Goal: Browse casually: Explore the website without a specific task or goal

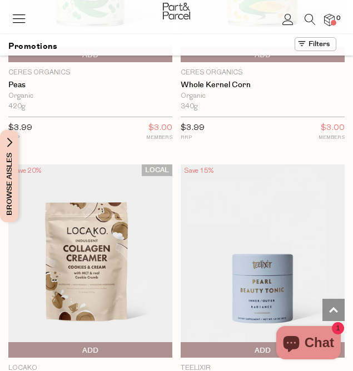
scroll to position [1021, 0]
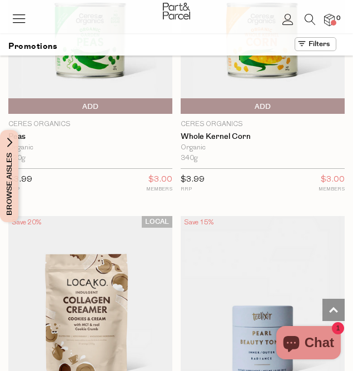
click at [16, 17] on icon at bounding box center [19, 19] width 16 height 16
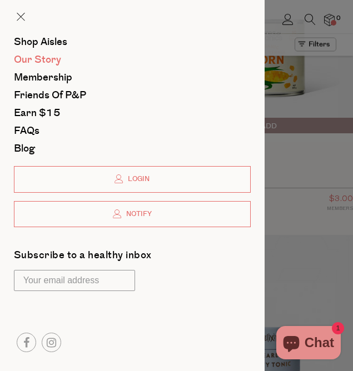
click at [56, 58] on span "Our Story" at bounding box center [37, 60] width 47 height 14
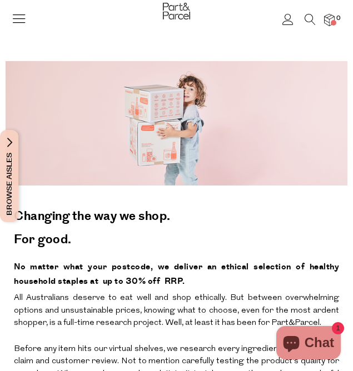
click at [26, 18] on icon at bounding box center [19, 19] width 16 height 16
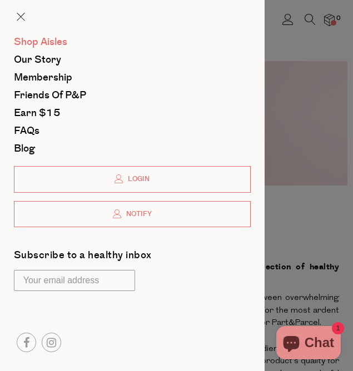
click at [63, 43] on span "Shop Aisles" at bounding box center [40, 42] width 53 height 14
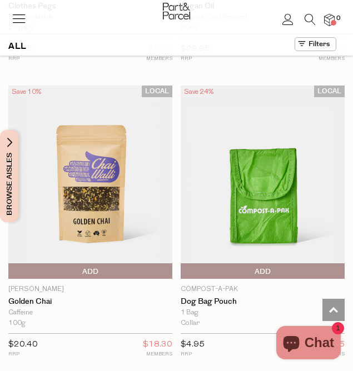
scroll to position [3514, 0]
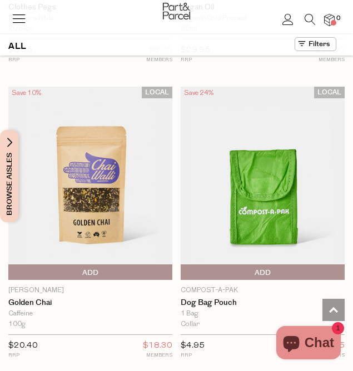
click at [287, 209] on img at bounding box center [262, 182] width 164 height 193
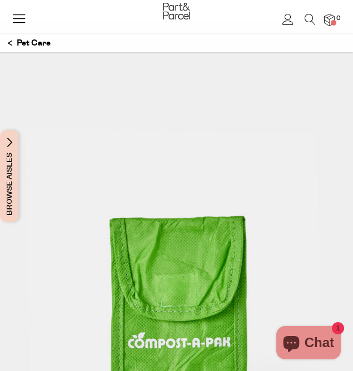
scroll to position [7, 0]
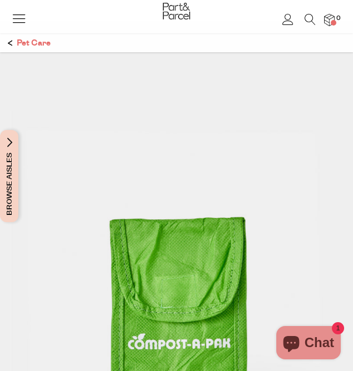
click at [16, 41] on p "Pet Care" at bounding box center [29, 43] width 43 height 19
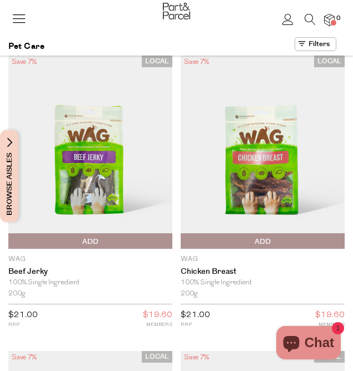
click at [22, 23] on icon at bounding box center [19, 19] width 16 height 16
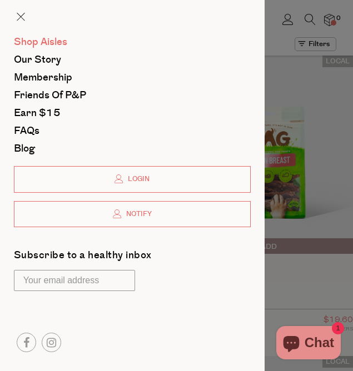
click at [59, 43] on span "Shop Aisles" at bounding box center [40, 42] width 53 height 14
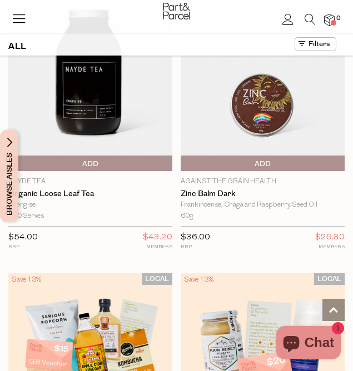
scroll to position [6305, 0]
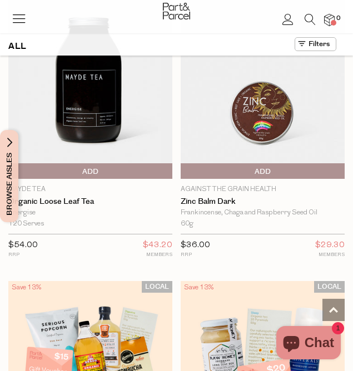
click at [268, 118] on img at bounding box center [262, 82] width 164 height 193
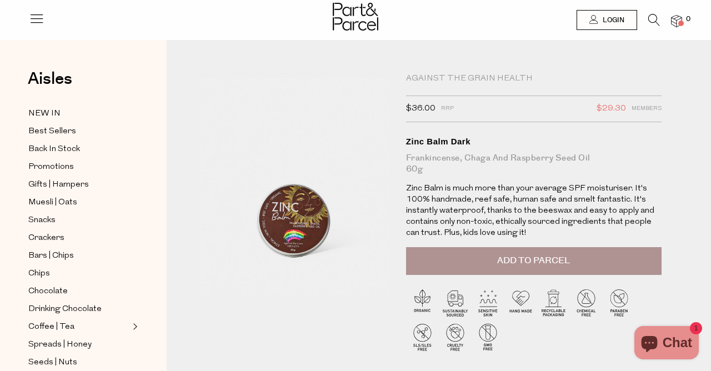
click at [36, 18] on icon at bounding box center [37, 19] width 16 height 16
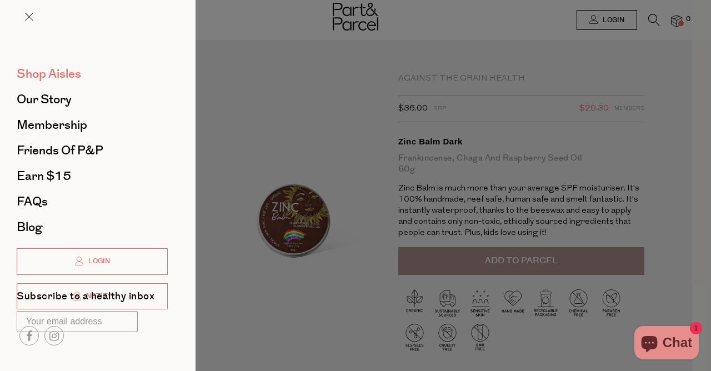
click at [35, 69] on span "Shop Aisles" at bounding box center [49, 74] width 64 height 18
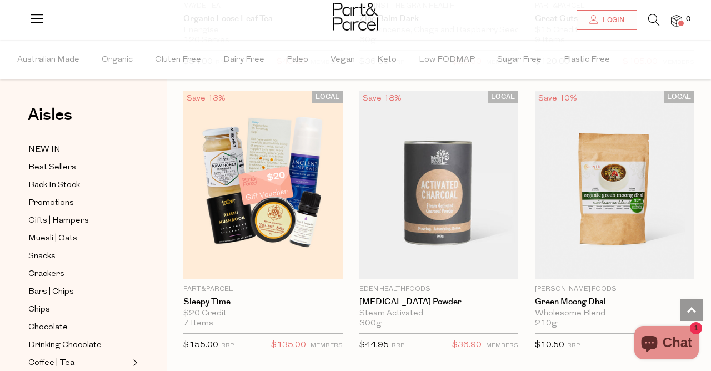
scroll to position [4338, 0]
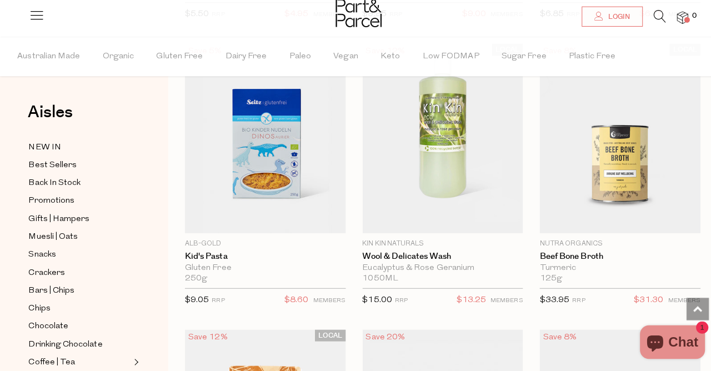
scroll to position [8348, 0]
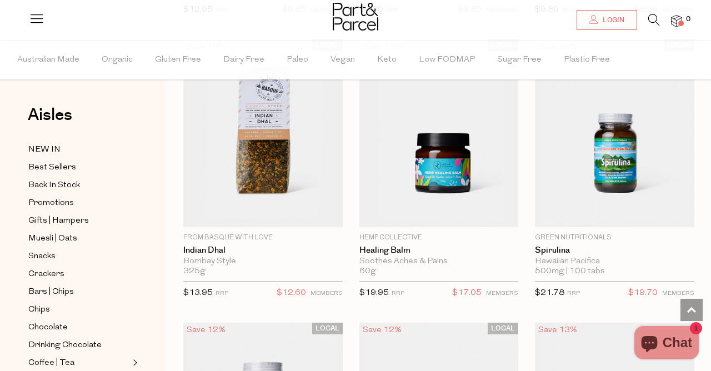
scroll to position [13740, 0]
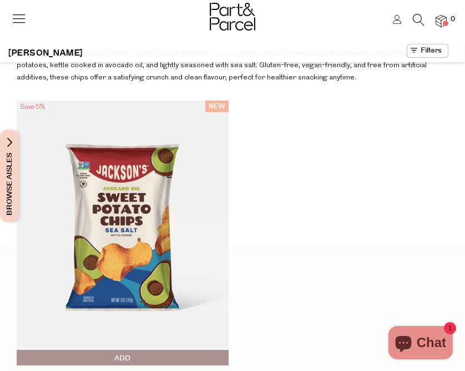
click at [22, 20] on icon at bounding box center [19, 19] width 16 height 16
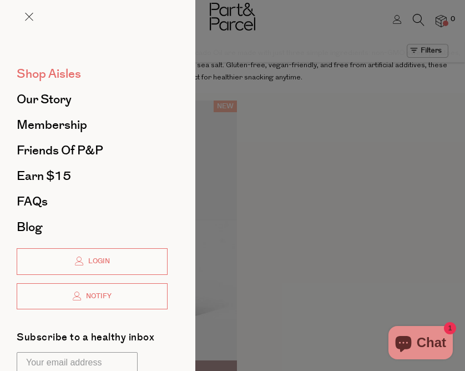
click at [56, 72] on span "Shop Aisles" at bounding box center [49, 74] width 64 height 18
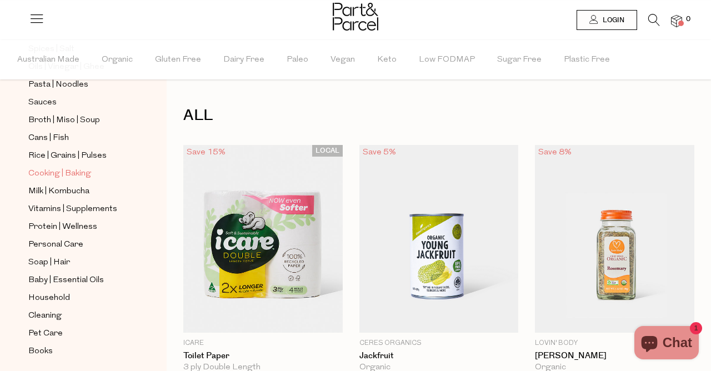
click at [73, 174] on span "Cooking | Baking" at bounding box center [59, 173] width 63 height 13
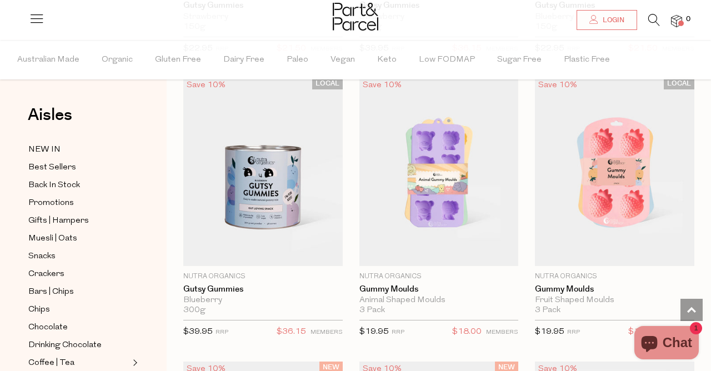
scroll to position [2061, 0]
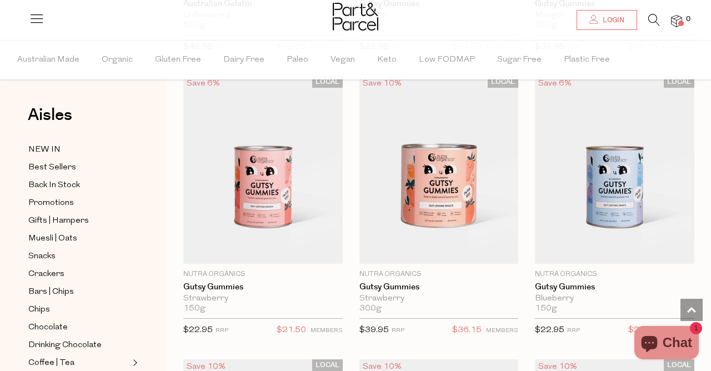
click at [455, 206] on img at bounding box center [438, 170] width 159 height 188
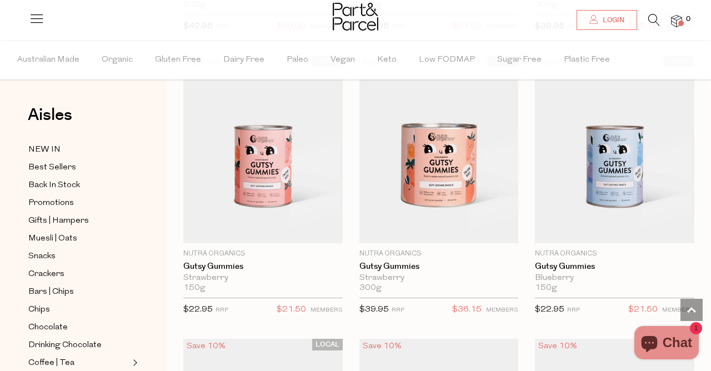
scroll to position [1809, 0]
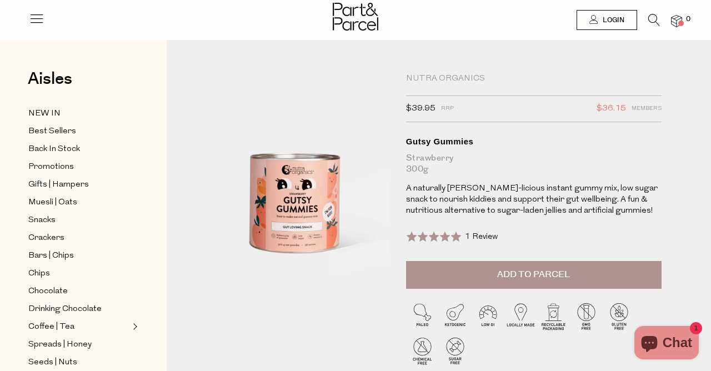
click at [37, 27] on link at bounding box center [37, 23] width 16 height 12
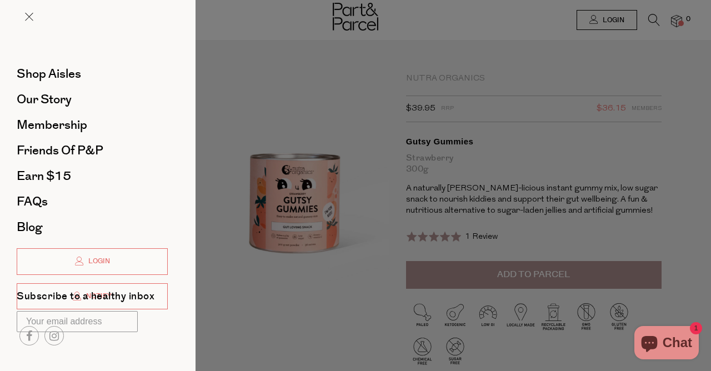
click at [315, 339] on div at bounding box center [355, 185] width 711 height 371
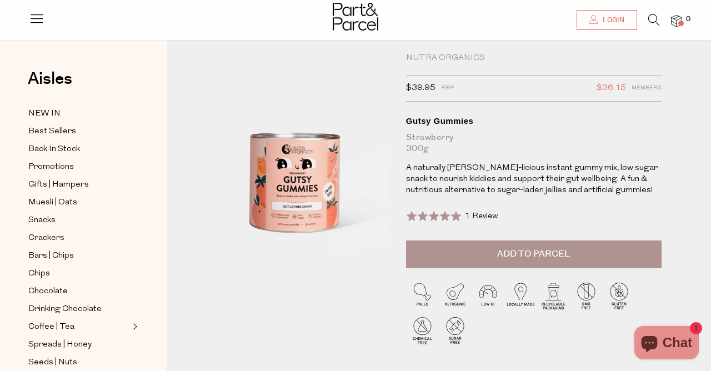
scroll to position [14, 0]
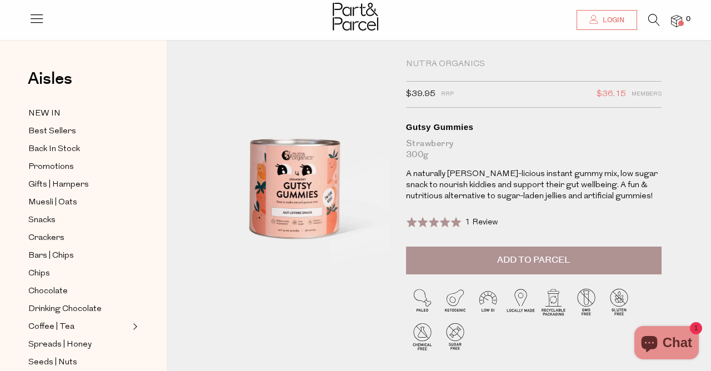
click at [41, 18] on icon at bounding box center [37, 19] width 16 height 16
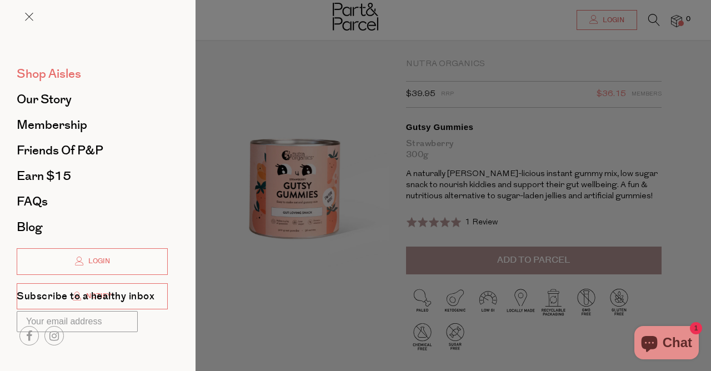
click at [35, 72] on span "Shop Aisles" at bounding box center [49, 74] width 64 height 18
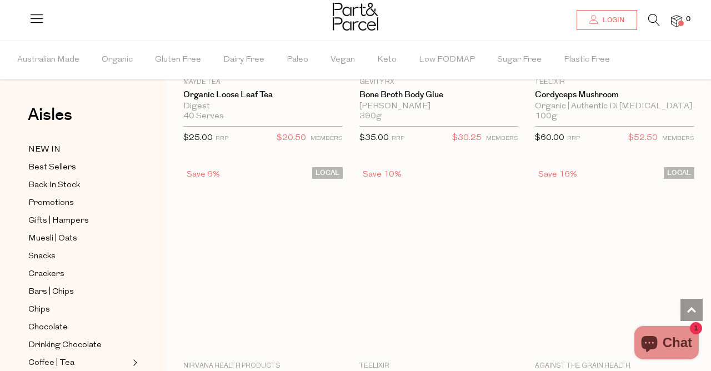
scroll to position [3389, 0]
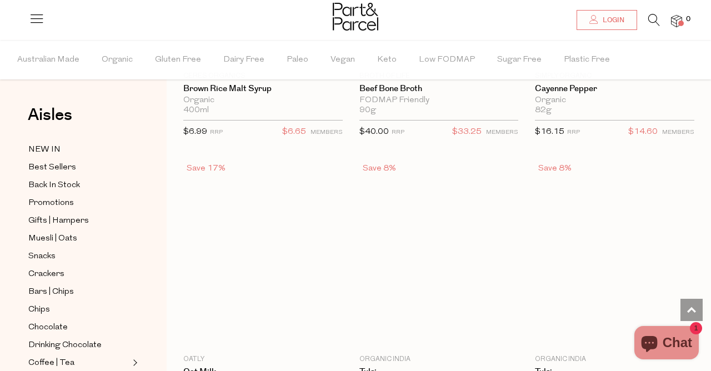
scroll to position [6820, 0]
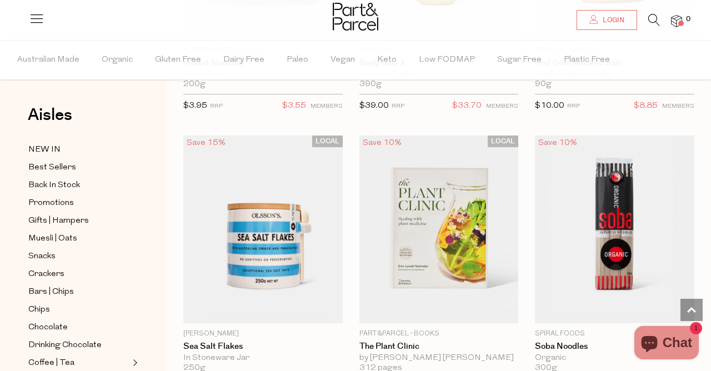
scroll to position [12511, 0]
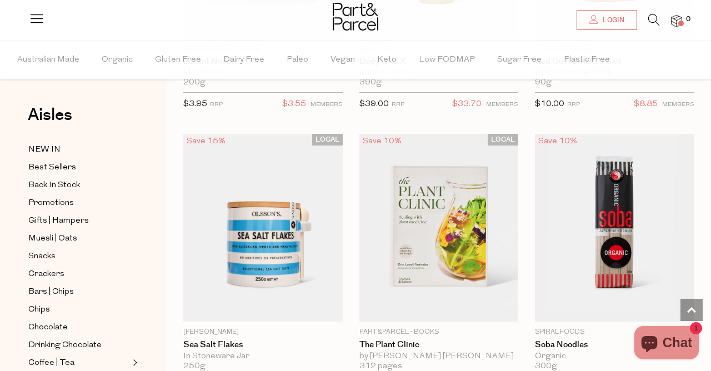
click at [456, 241] on img at bounding box center [438, 228] width 159 height 188
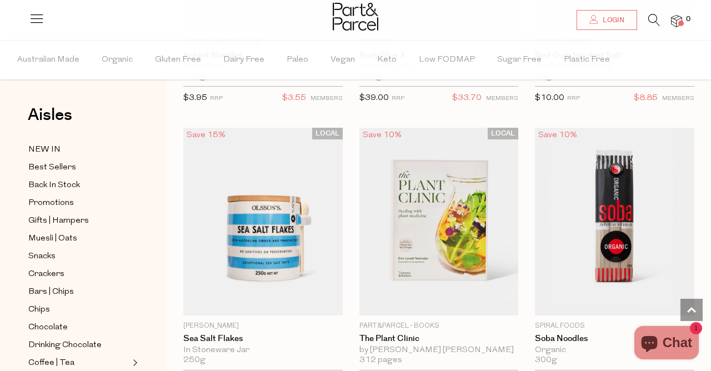
scroll to position [12532, 0]
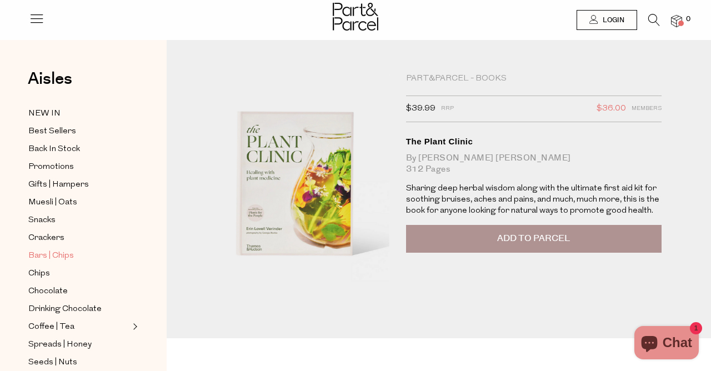
click at [51, 258] on span "Bars | Chips" at bounding box center [51, 255] width 46 height 13
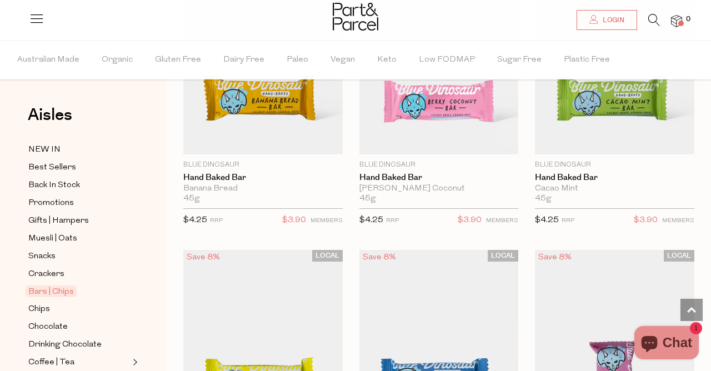
scroll to position [2406, 0]
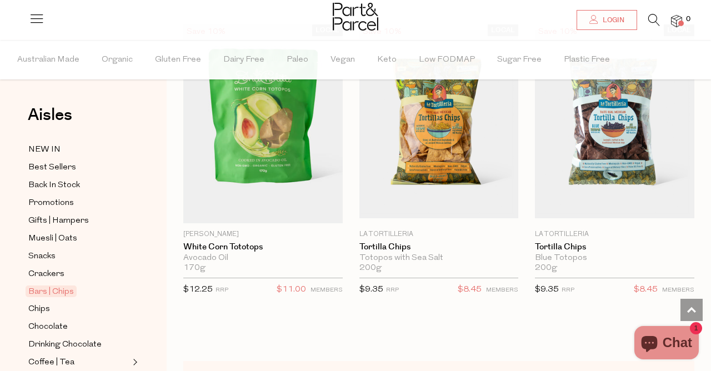
scroll to position [6383, 0]
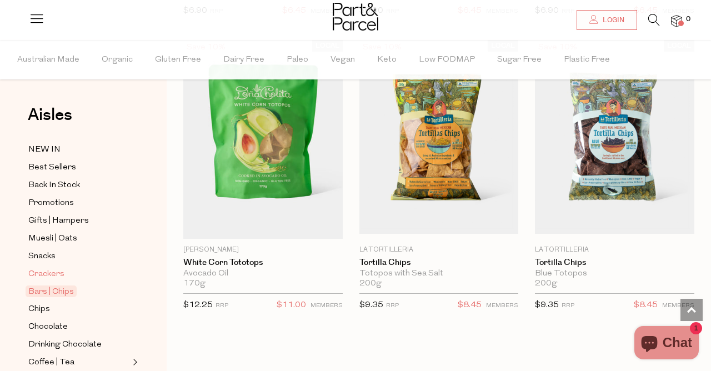
click at [52, 272] on span "Crackers" at bounding box center [46, 274] width 36 height 13
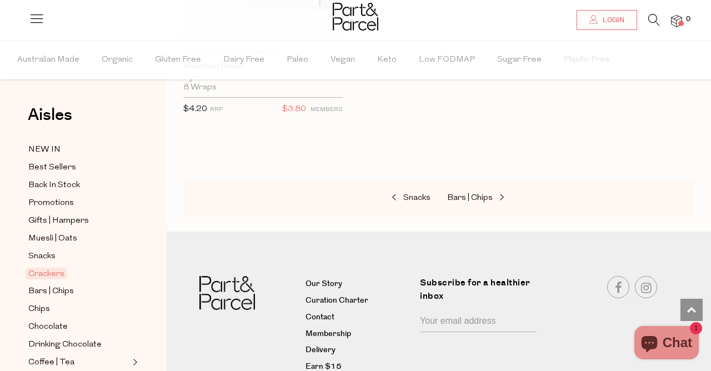
scroll to position [3692, 0]
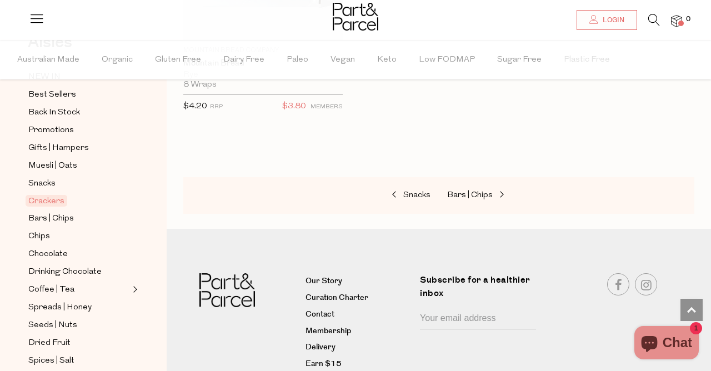
click at [12, 280] on div "Aisles Clear NEW IN Best Sellers Back In Stock Promotions Gifts | Hampers Muesl…" at bounding box center [83, 205] width 167 height 331
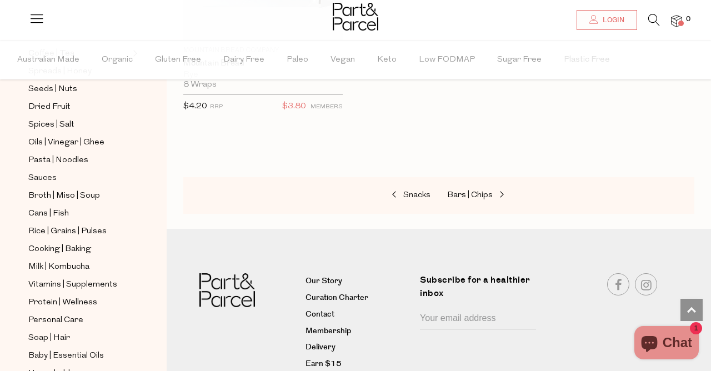
scroll to position [309, 0]
click at [46, 244] on span "Cooking | Baking" at bounding box center [59, 248] width 63 height 13
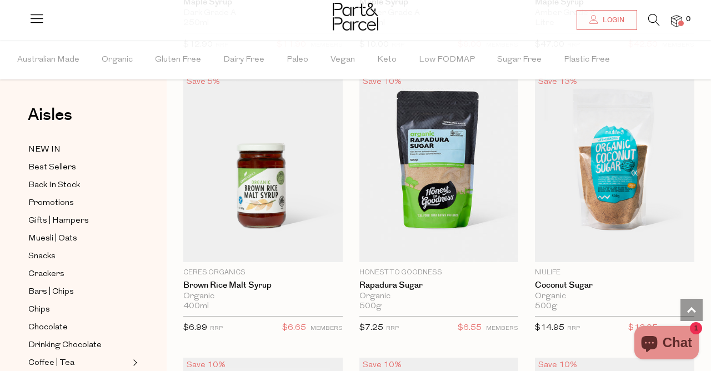
scroll to position [3768, 0]
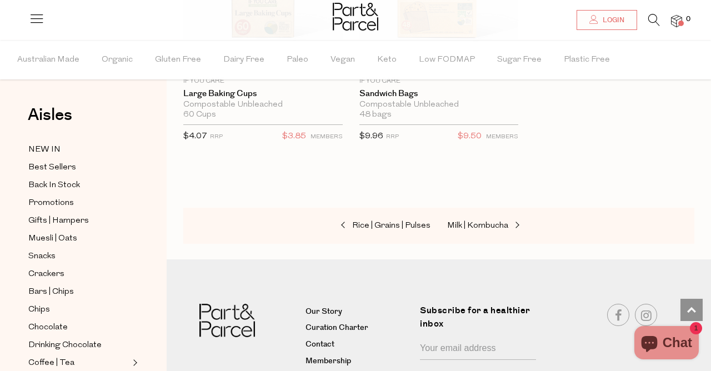
scroll to position [8242, 0]
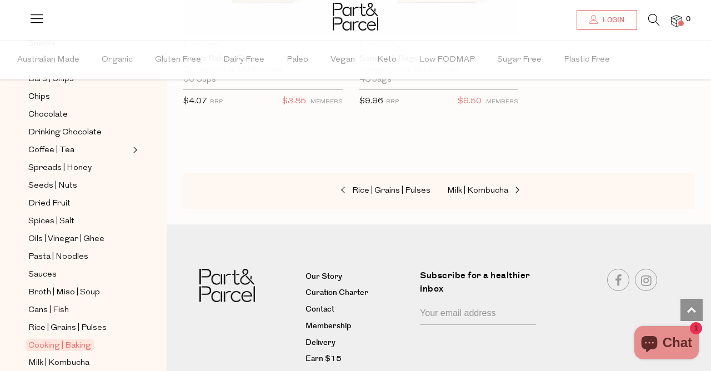
click at [9, 355] on div "Aisles Clear NEW IN Best Sellers Back In Stock Promotions Gifts | Hampers Muesl…" at bounding box center [83, 205] width 167 height 331
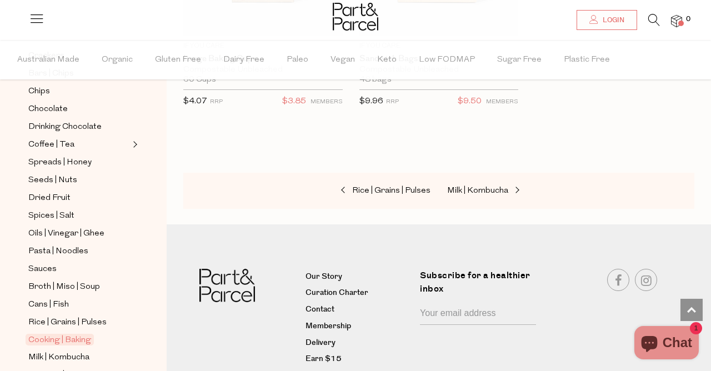
scroll to position [220, 0]
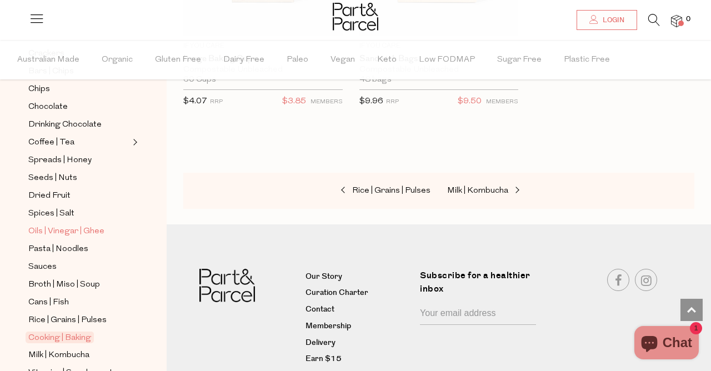
click at [74, 230] on span "Oils | Vinegar | Ghee" at bounding box center [66, 231] width 76 height 13
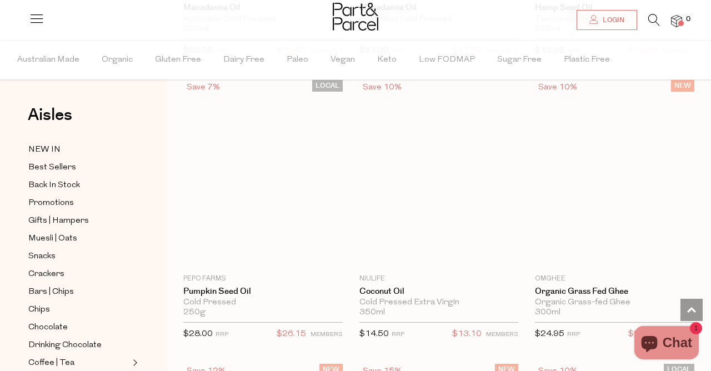
scroll to position [1789, 0]
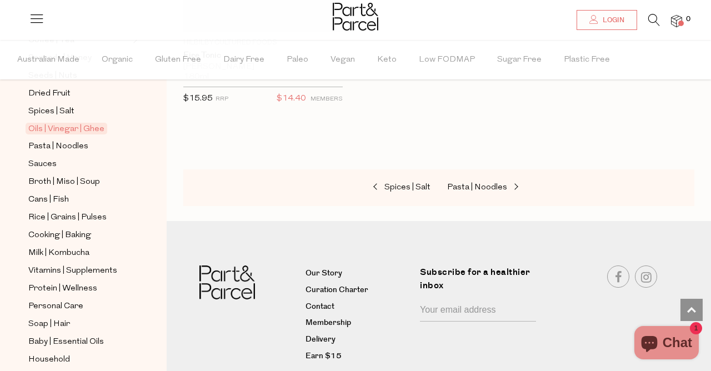
scroll to position [324, 0]
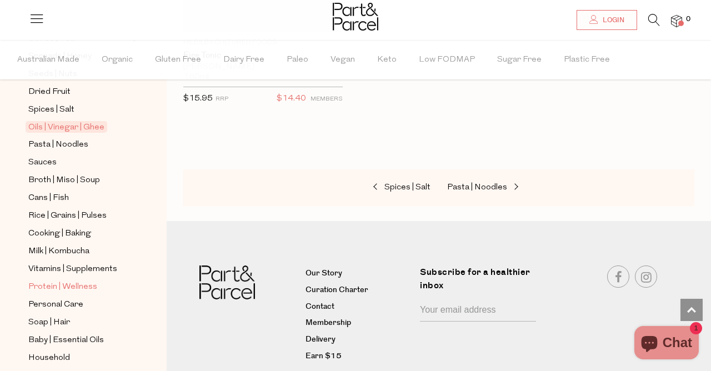
click at [76, 284] on span "Protein | Wellness" at bounding box center [62, 286] width 69 height 13
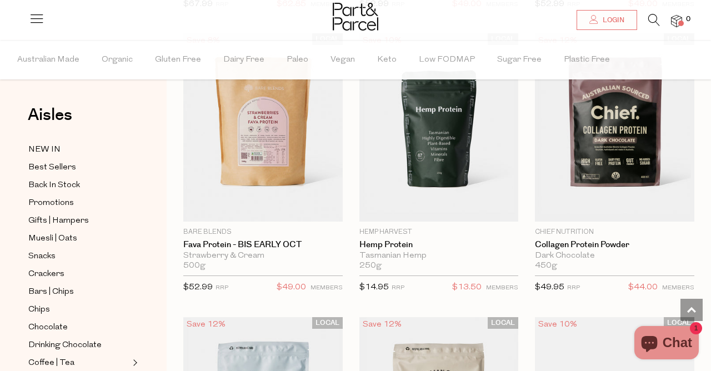
scroll to position [961, 0]
click at [417, 187] on img at bounding box center [438, 128] width 159 height 188
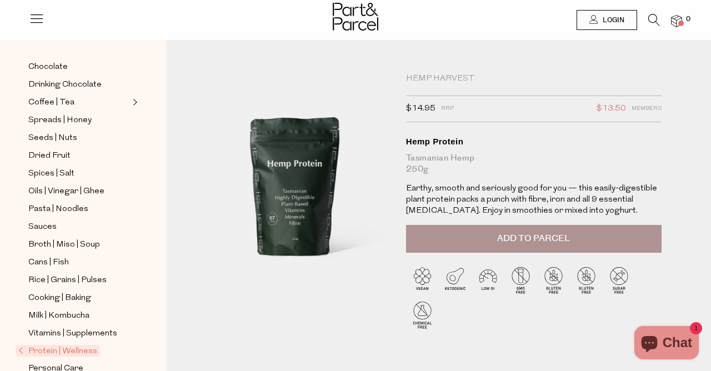
scroll to position [239, 0]
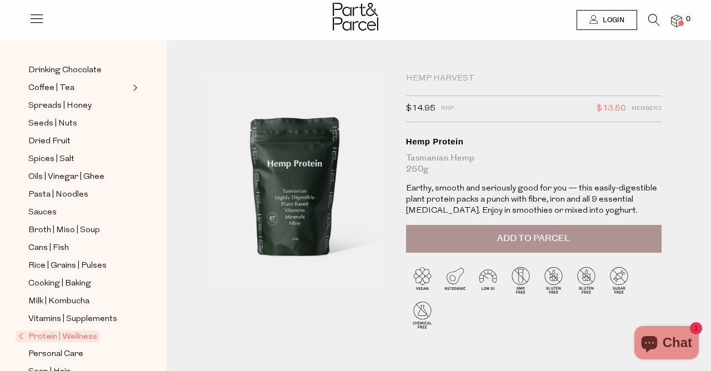
click at [68, 335] on span "Protein | Wellness" at bounding box center [58, 336] width 84 height 12
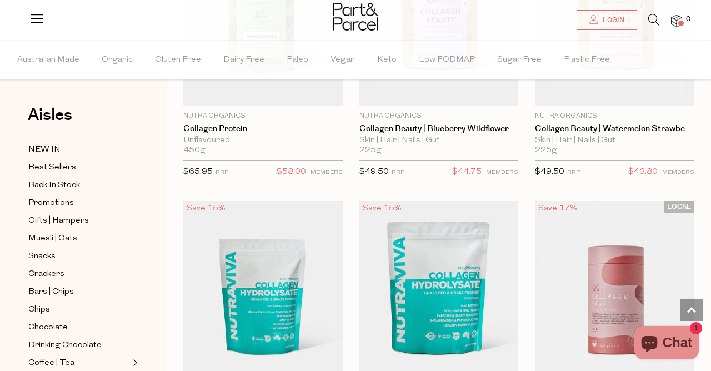
scroll to position [1928, 0]
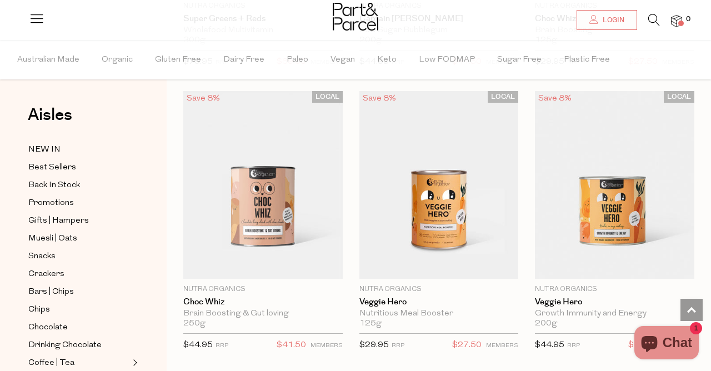
scroll to position [7172, 0]
click at [429, 213] on img at bounding box center [438, 186] width 159 height 188
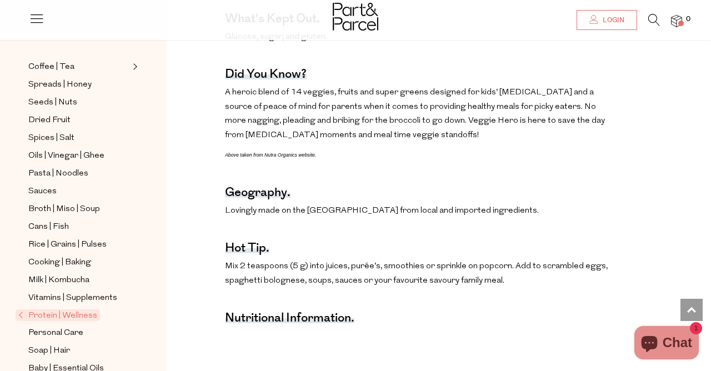
scroll to position [262, 0]
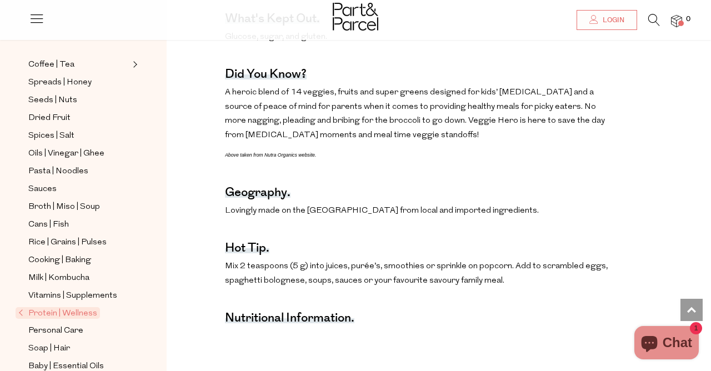
click at [22, 313] on span "Protein | Wellness" at bounding box center [58, 313] width 84 height 12
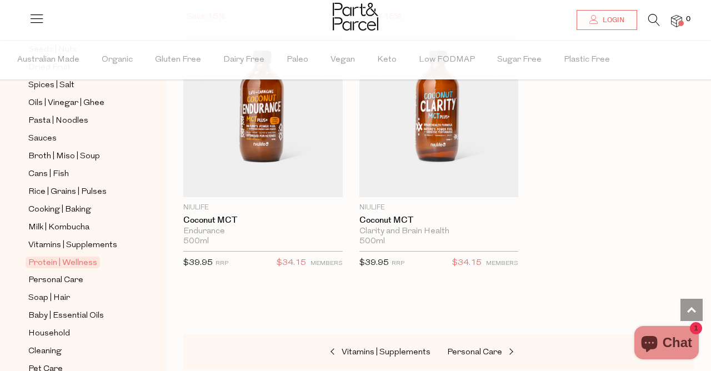
scroll to position [352, 0]
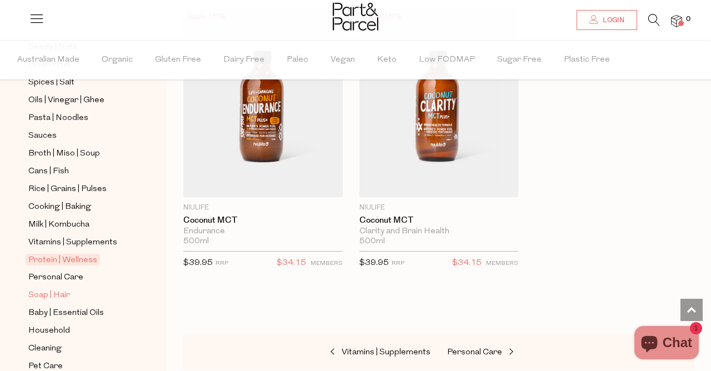
click at [46, 292] on span "Soap | Hair" at bounding box center [49, 295] width 42 height 13
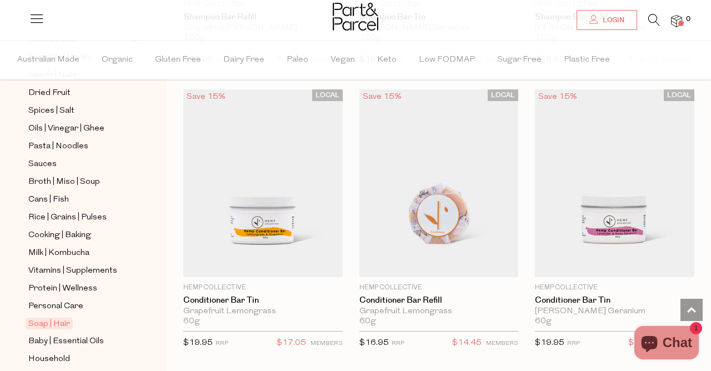
scroll to position [328, 0]
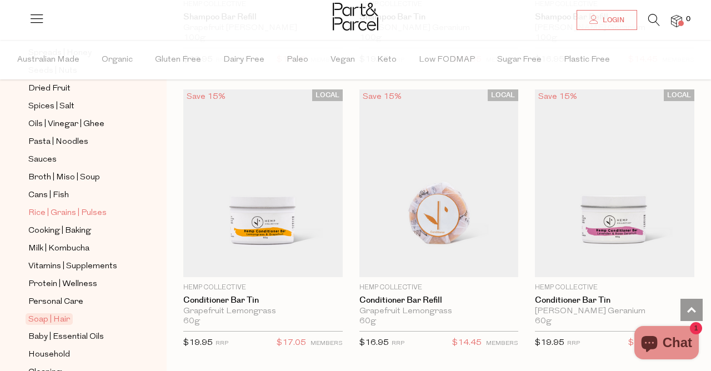
click at [68, 210] on span "Rice | Grains | Pulses" at bounding box center [67, 213] width 78 height 13
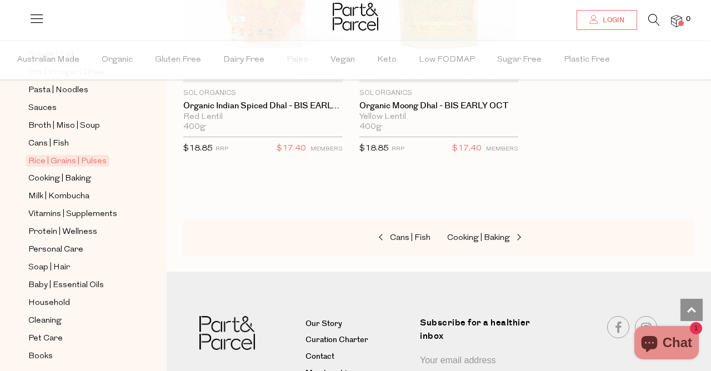
scroll to position [384, 0]
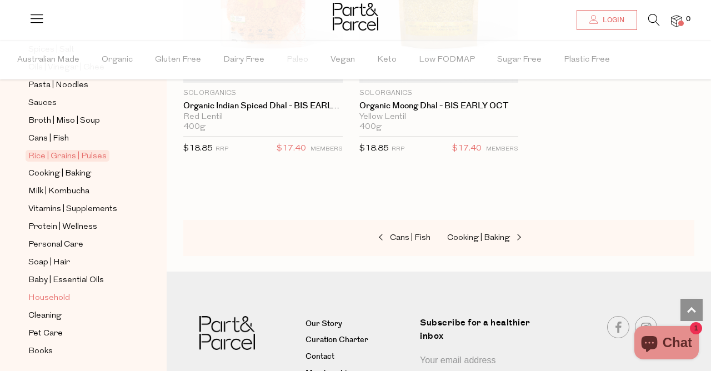
click at [46, 298] on span "Household" at bounding box center [49, 298] width 42 height 13
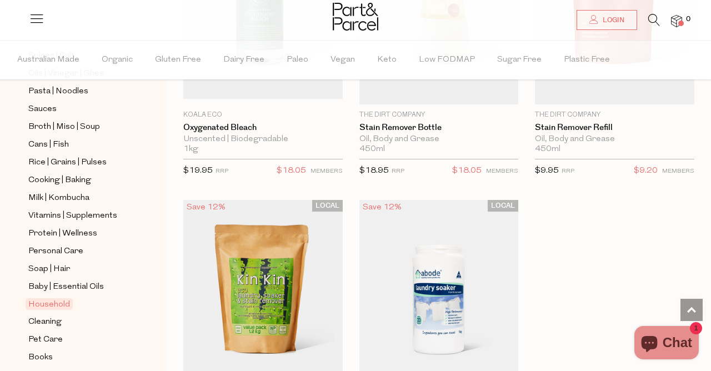
scroll to position [380, 0]
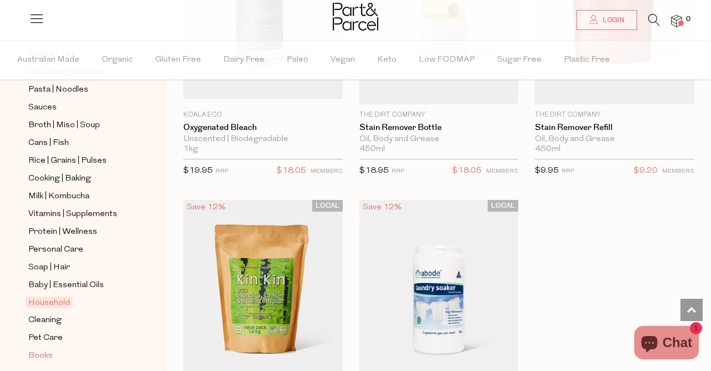
click at [39, 353] on span "Books" at bounding box center [40, 355] width 24 height 13
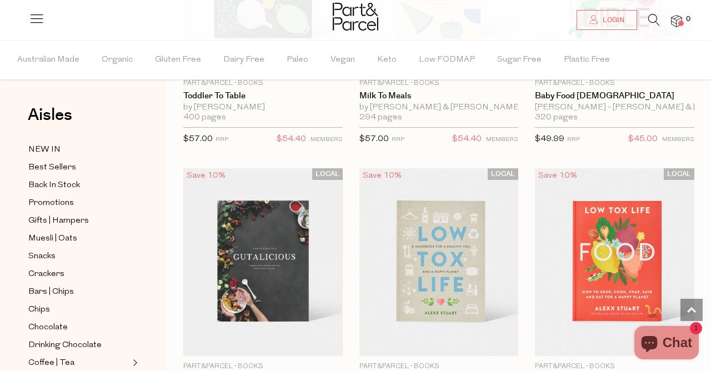
scroll to position [261, 0]
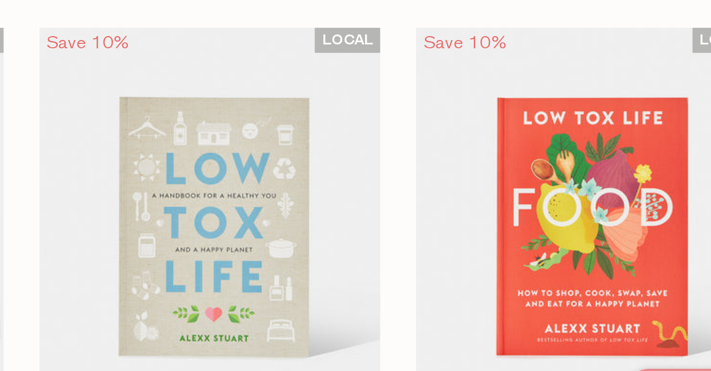
click at [639, 255] on img at bounding box center [614, 261] width 159 height 188
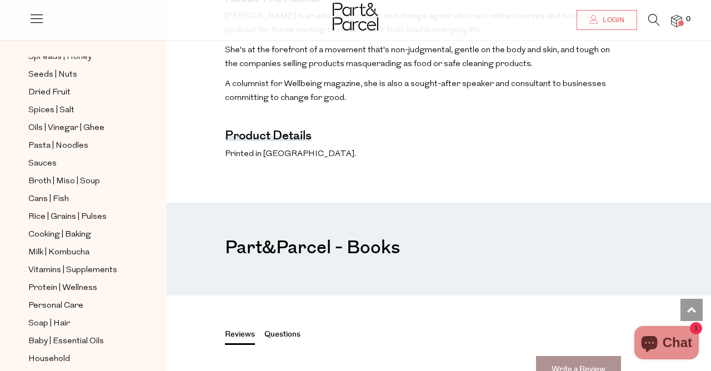
scroll to position [318, 0]
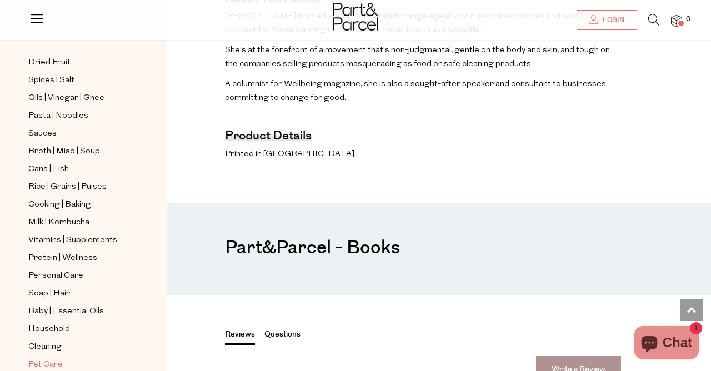
click at [47, 361] on span "Pet Care" at bounding box center [45, 364] width 34 height 13
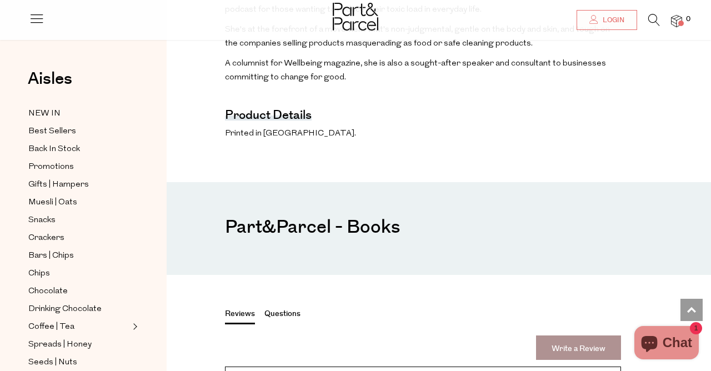
scroll to position [719, 0]
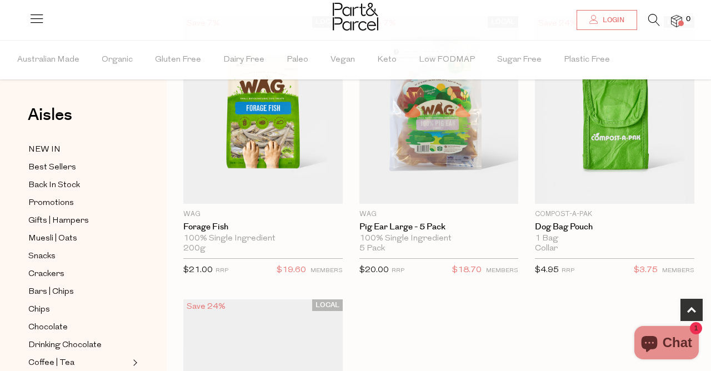
scroll to position [411, 0]
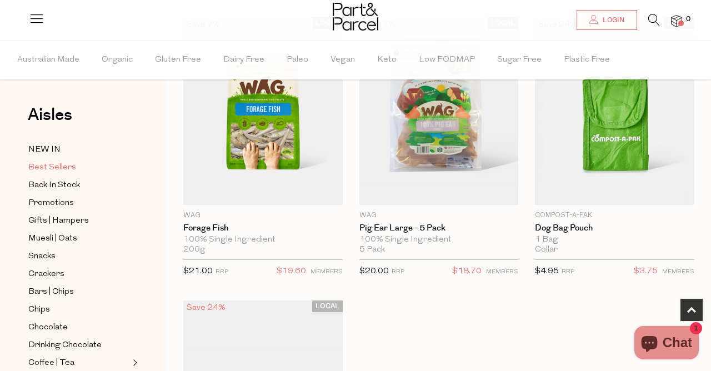
click at [43, 168] on span "Best Sellers" at bounding box center [52, 167] width 48 height 13
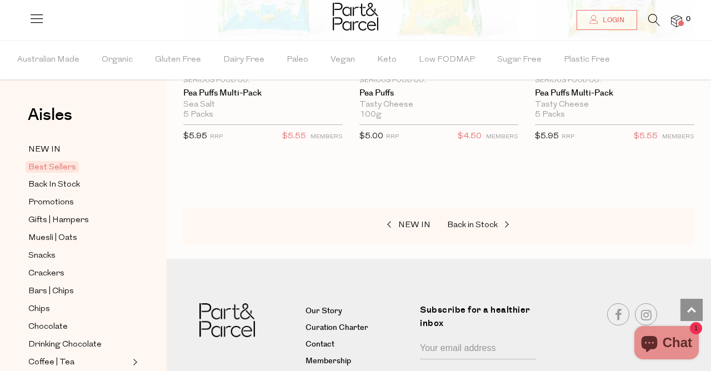
scroll to position [3972, 0]
click at [510, 220] on span at bounding box center [506, 223] width 16 height 8
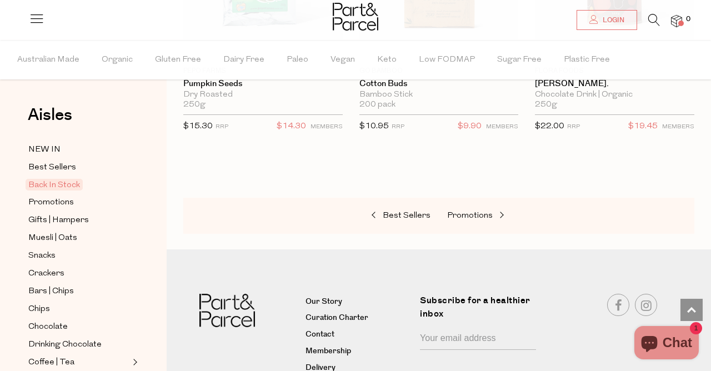
scroll to position [882, 0]
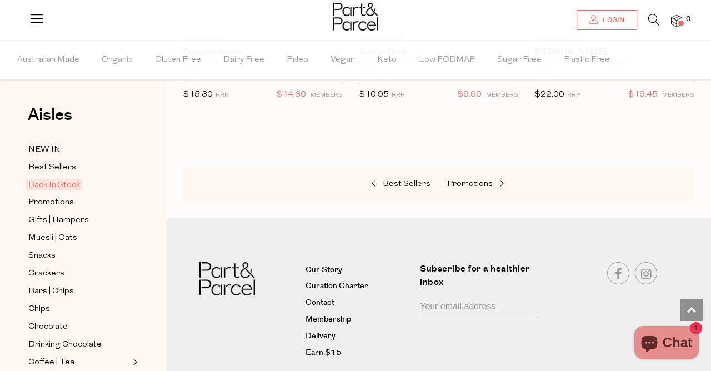
click at [631, 317] on div "Connect With Us" at bounding box center [604, 311] width 123 height 99
click at [42, 218] on span "Gifts | Hampers" at bounding box center [58, 220] width 61 height 13
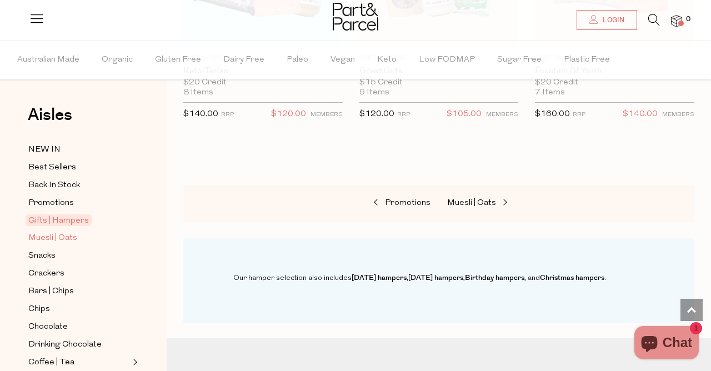
click at [37, 234] on span "Muesli | Oats" at bounding box center [52, 238] width 49 height 13
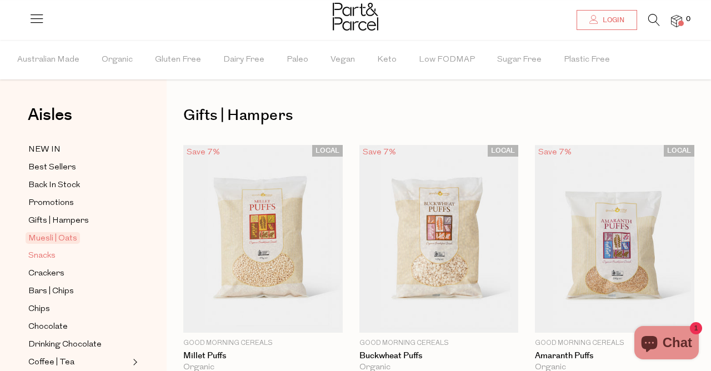
click at [37, 252] on span "Snacks" at bounding box center [41, 255] width 27 height 13
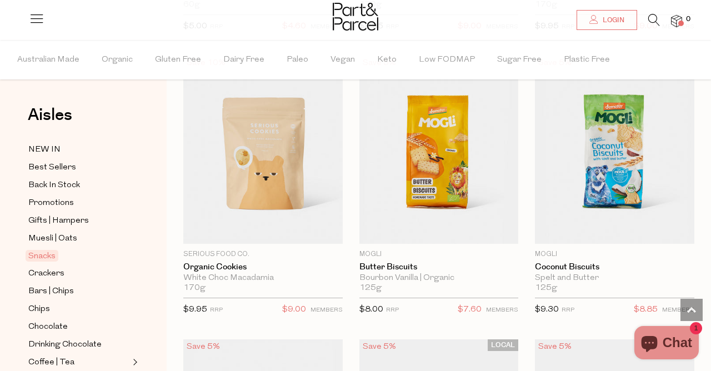
scroll to position [3501, 0]
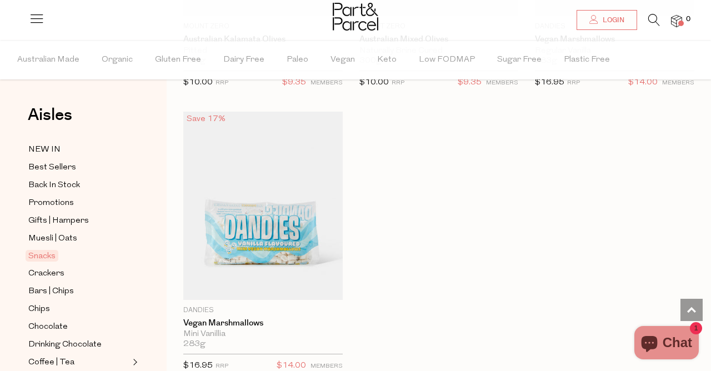
scroll to position [6565, 0]
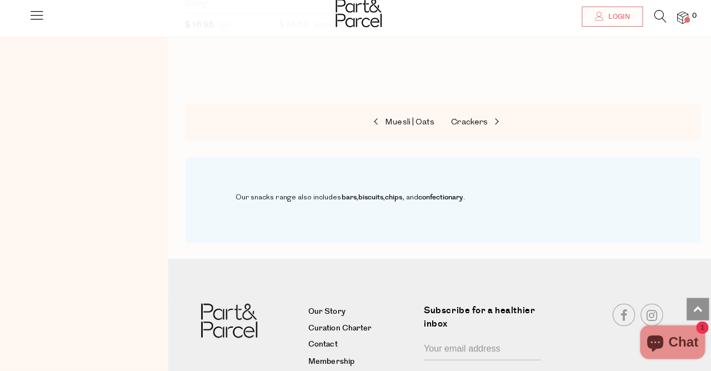
scroll to position [7050, 0]
